Goal: Find specific page/section: Find specific page/section

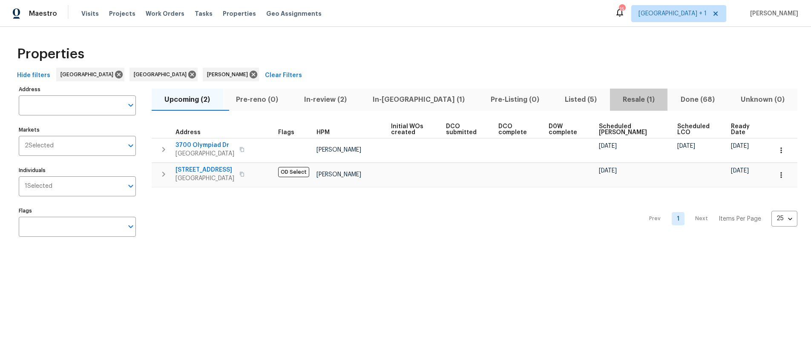
click at [615, 96] on span "Resale (1)" at bounding box center [639, 100] width 48 height 12
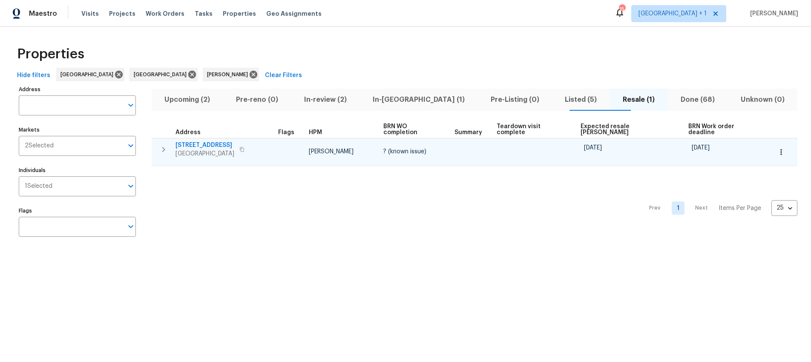
click at [198, 141] on span "12515 Cedar Ave" at bounding box center [205, 145] width 59 height 9
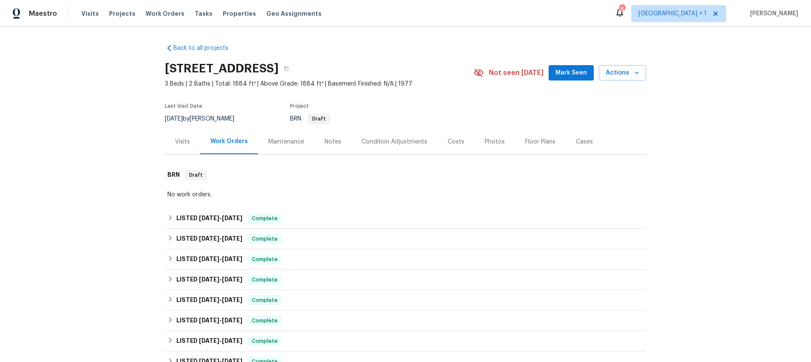
click at [196, 194] on div "No work orders." at bounding box center [405, 194] width 476 height 9
click at [228, 193] on div "No work orders." at bounding box center [405, 194] width 476 height 9
click at [325, 144] on div "Notes" at bounding box center [333, 142] width 17 height 9
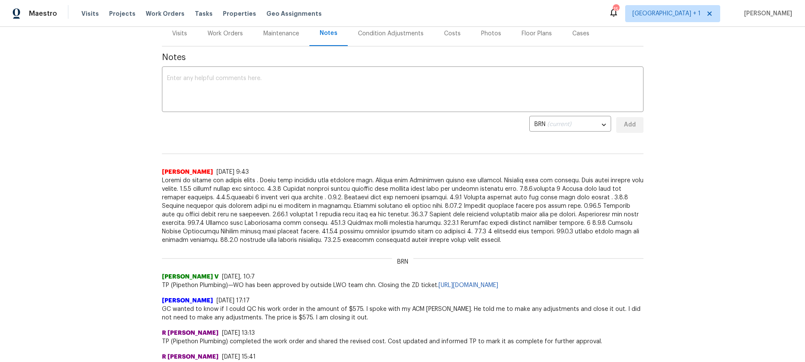
scroll to position [140, 0]
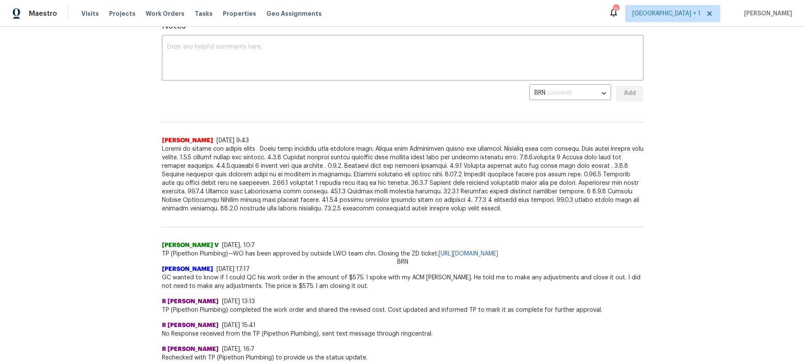
click at [495, 205] on span at bounding box center [403, 179] width 482 height 68
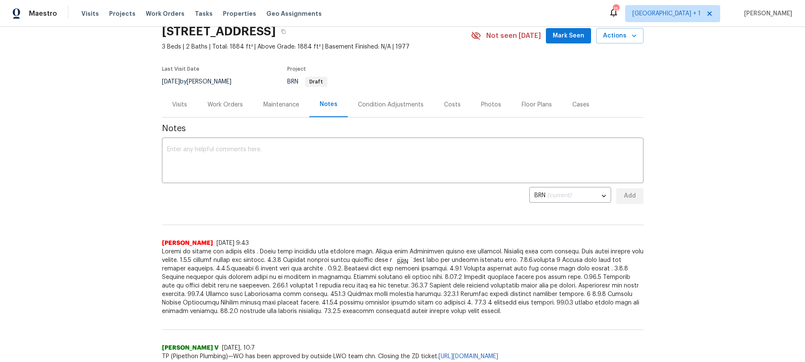
scroll to position [59, 0]
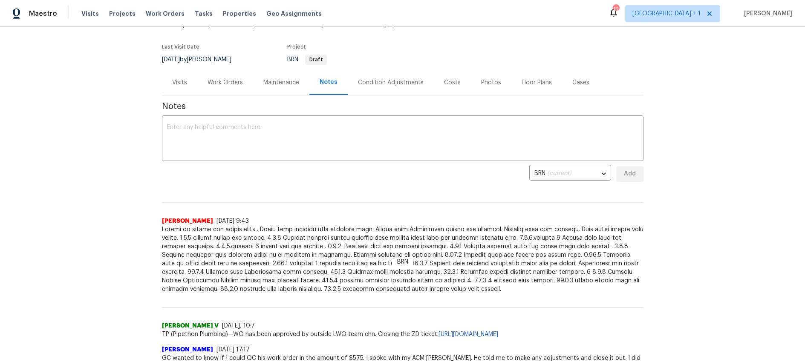
click at [436, 292] on span at bounding box center [403, 259] width 482 height 68
click at [684, 184] on div "Back to all projects [STREET_ADDRESS] 3 Beds | 2 Baths | Total: 1884 ft² | Abov…" at bounding box center [402, 194] width 805 height 335
click at [118, 194] on div "Back to all projects [STREET_ADDRESS] 3 Beds | 2 Baths | Total: 1884 ft² | Abov…" at bounding box center [402, 194] width 805 height 335
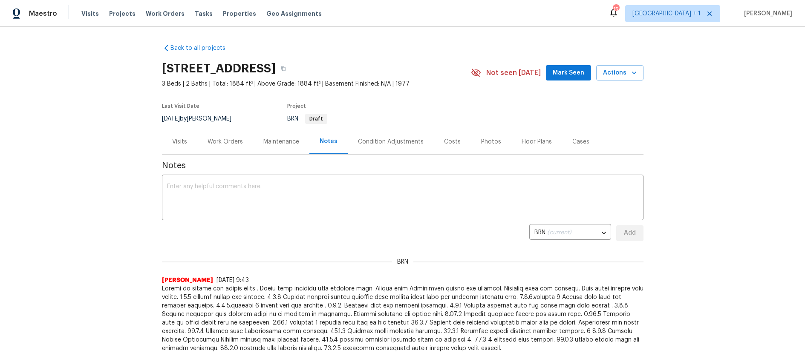
click at [739, 110] on div "Back to all projects [STREET_ADDRESS] 3 Beds | 2 Baths | Total: 1884 ft² | Abov…" at bounding box center [402, 194] width 805 height 335
click at [724, 101] on div "Back to all projects [STREET_ADDRESS] 3 Beds | 2 Baths | Total: 1884 ft² | Abov…" at bounding box center [402, 194] width 805 height 335
drag, startPoint x: 159, startPoint y: 281, endPoint x: 194, endPoint y: 283, distance: 34.6
click at [194, 283] on span "[PERSON_NAME]" at bounding box center [187, 280] width 51 height 9
